Goal: Task Accomplishment & Management: Complete application form

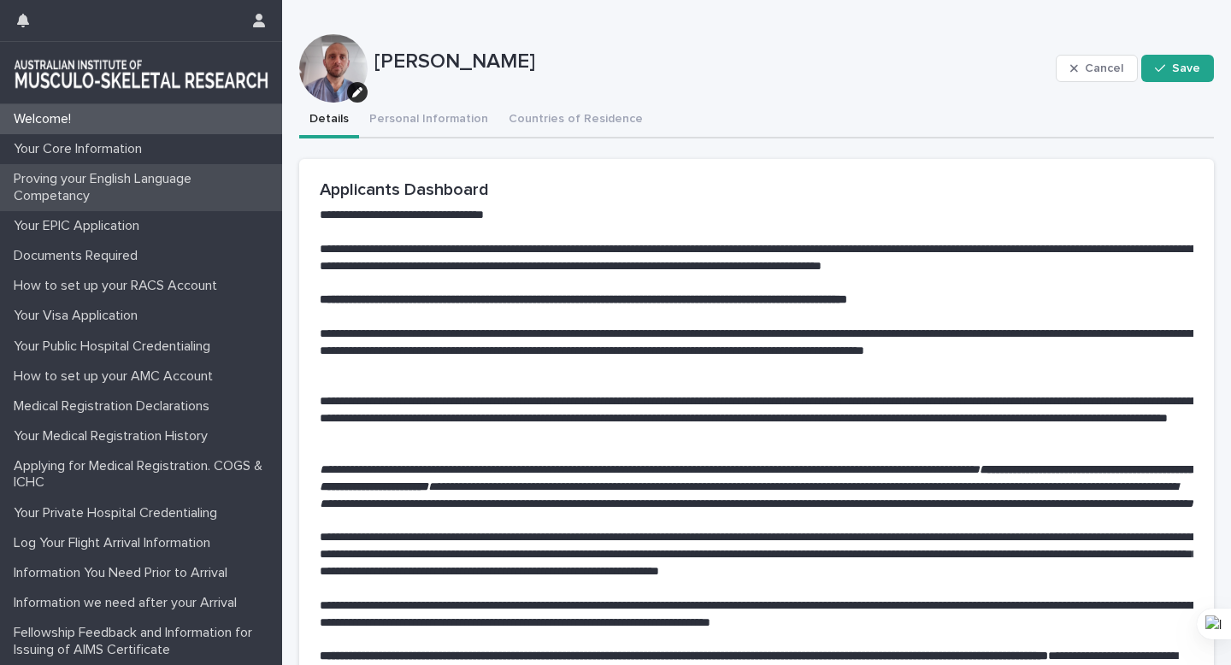
click at [154, 192] on p "Proving your English Language Competancy" at bounding box center [144, 187] width 275 height 32
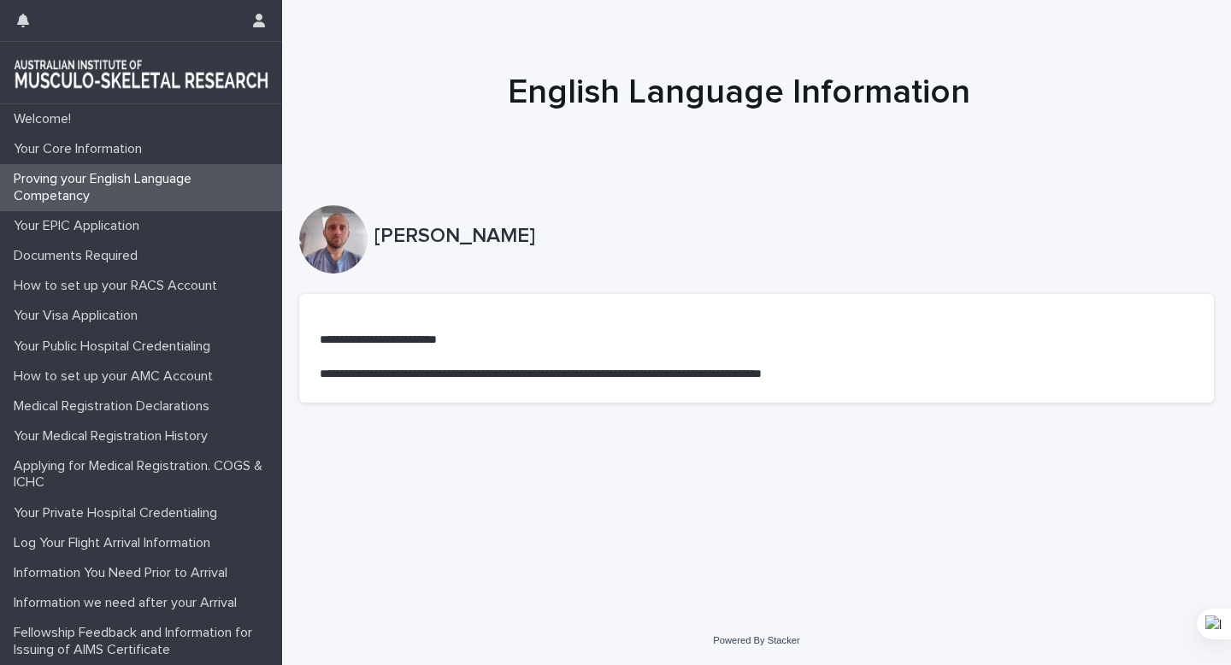
click at [401, 381] on p "**********" at bounding box center [757, 374] width 874 height 17
click at [617, 383] on section "**********" at bounding box center [756, 348] width 915 height 109
click at [171, 232] on div "Your EPIC Application" at bounding box center [141, 226] width 282 height 30
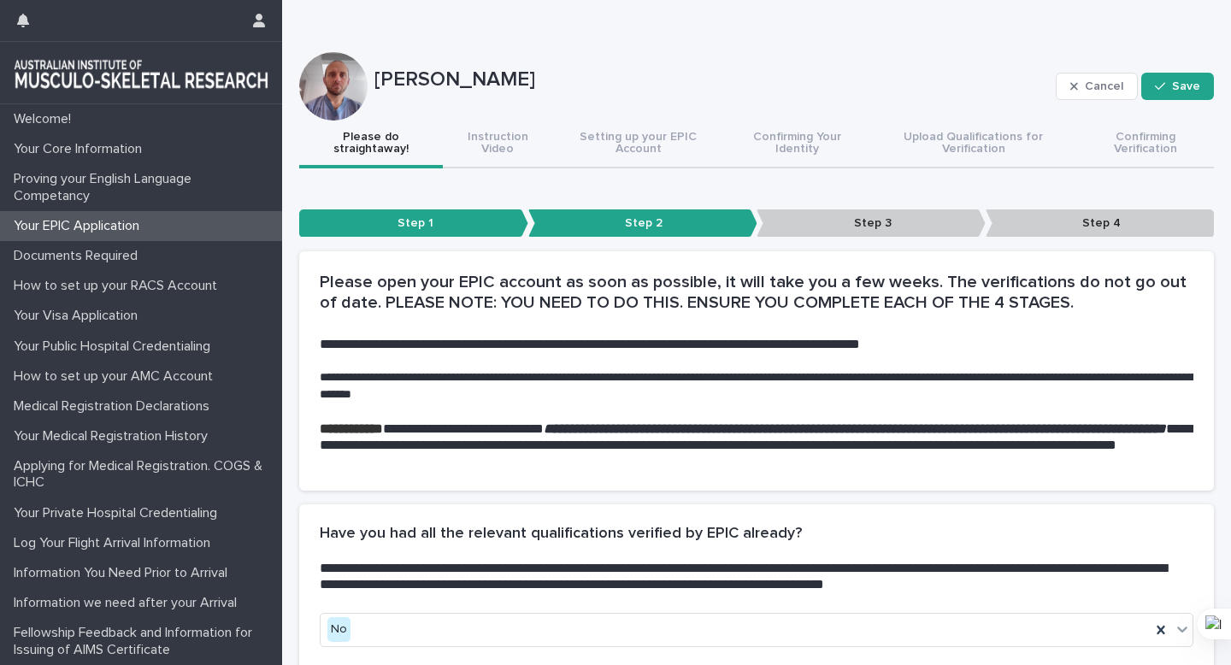
scroll to position [151, 0]
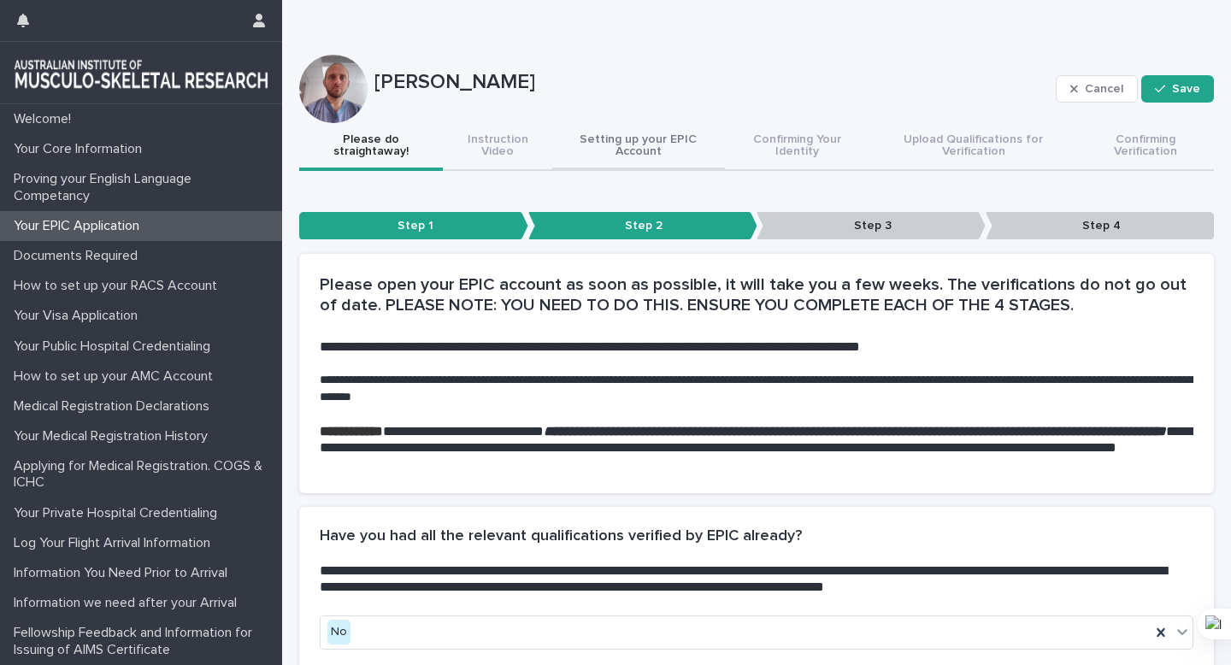
click at [670, 157] on button "Setting up your EPIC Account" at bounding box center [638, 147] width 173 height 48
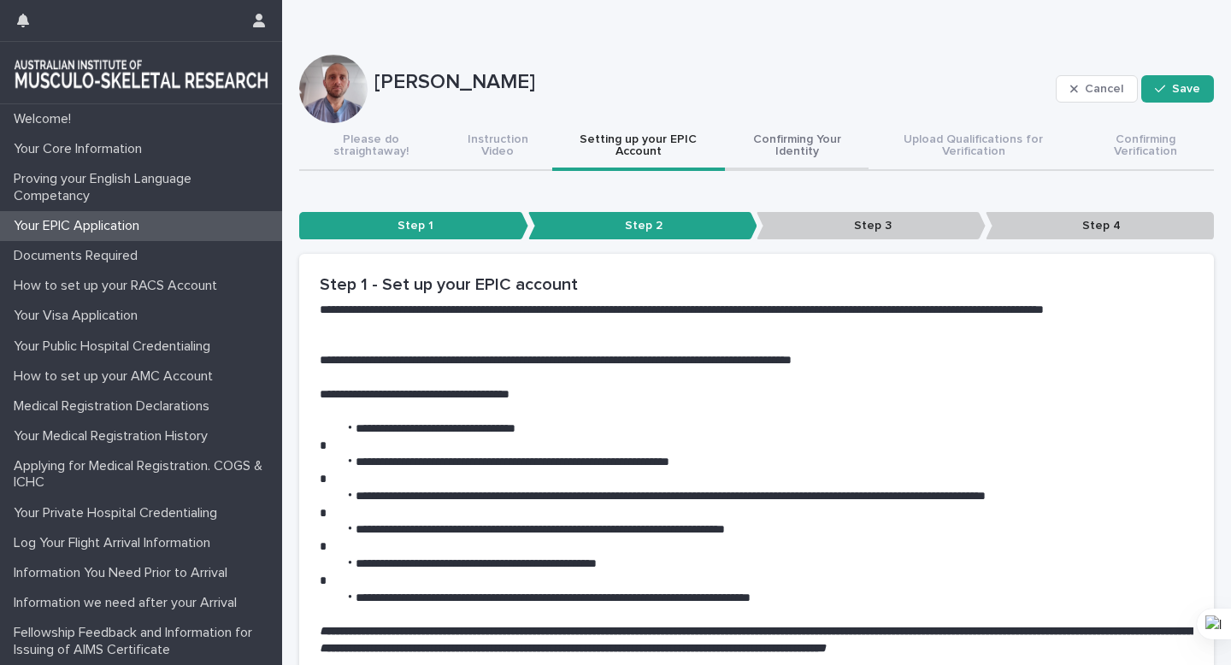
click at [790, 164] on button "Confirming Your Identity" at bounding box center [797, 147] width 144 height 48
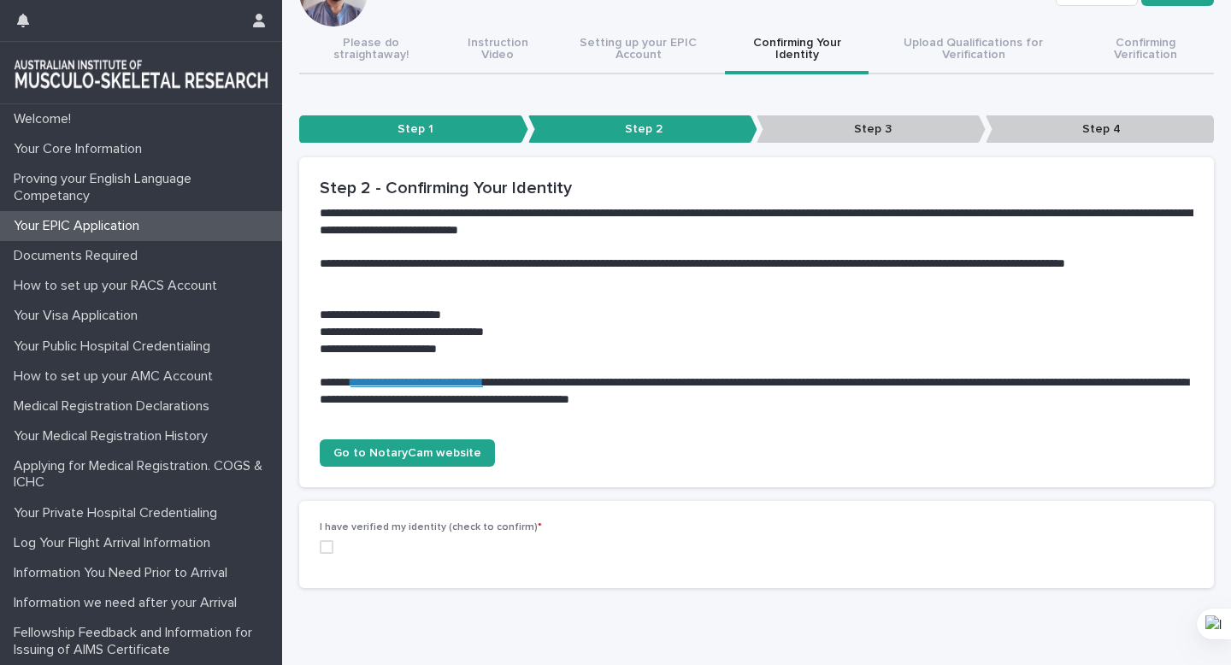
scroll to position [248, 0]
click at [332, 553] on label at bounding box center [757, 547] width 874 height 14
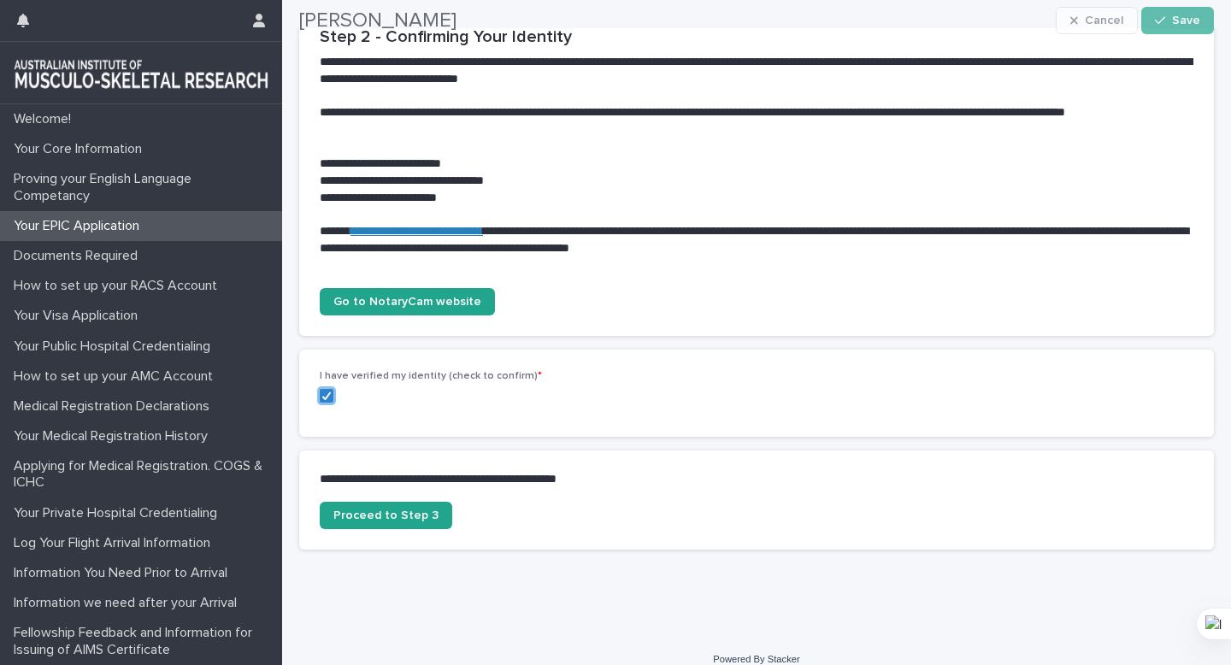
scroll to position [399, 0]
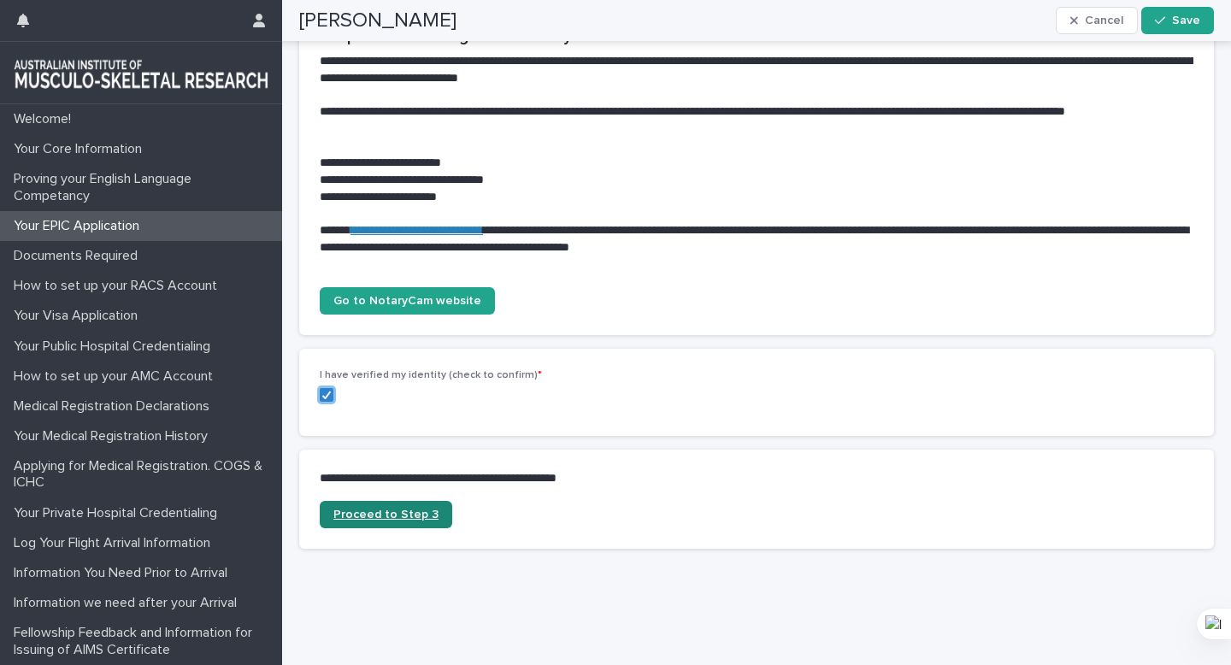
click at [363, 522] on link "Proceed to Step 3" at bounding box center [386, 514] width 133 height 27
